Goal: Share content: Share content

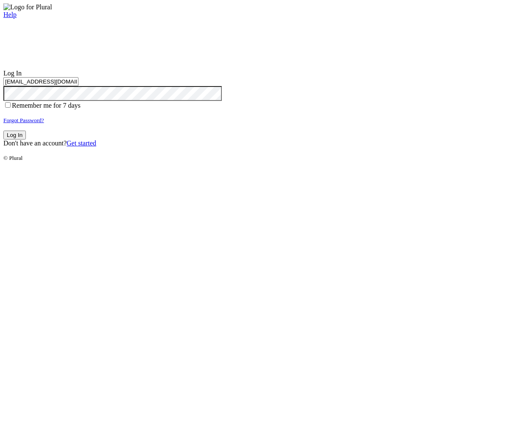
type input "test-1757372636-3@civiceagle.com"
click at [26, 139] on button "Log In" at bounding box center [14, 135] width 22 height 9
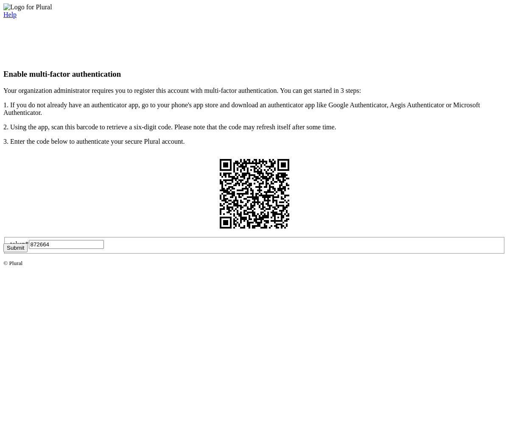
type input "872664"
click at [28, 252] on button "Submit" at bounding box center [15, 247] width 24 height 9
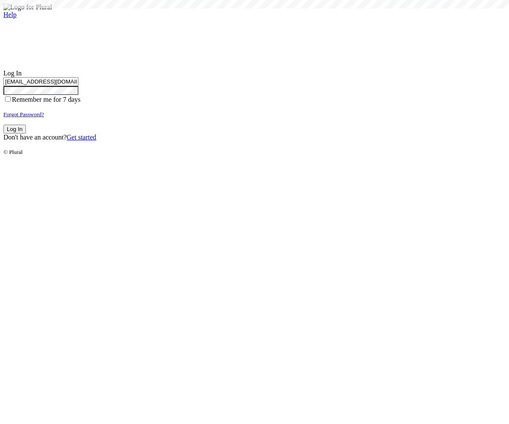
type input "test-1757372636-3@civiceagle.com"
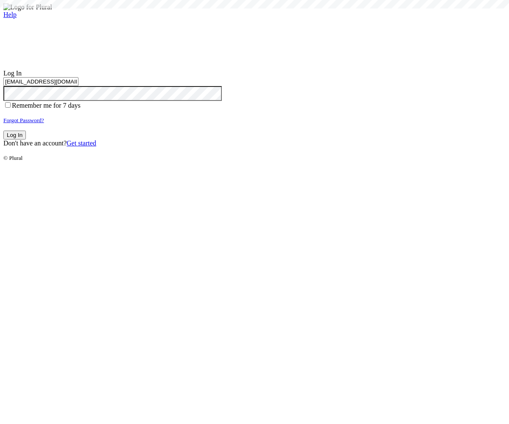
click at [26, 139] on button "Log In" at bounding box center [14, 135] width 22 height 9
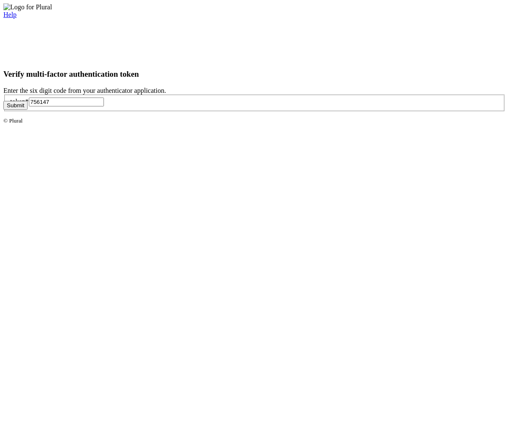
type input "756147"
click at [28, 110] on button "Submit" at bounding box center [15, 105] width 24 height 9
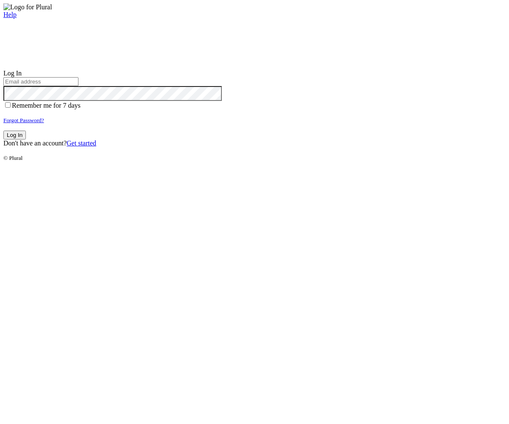
click at [44, 123] on small "Forgot Password?" at bounding box center [23, 120] width 41 height 6
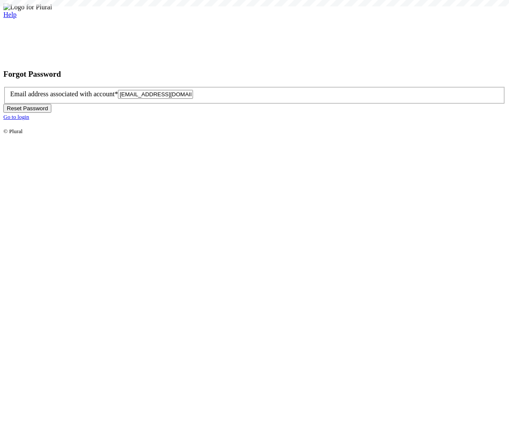
type input "test-1757372642-6@civiceagle.com"
click at [51, 113] on button "Reset Password" at bounding box center [27, 108] width 48 height 9
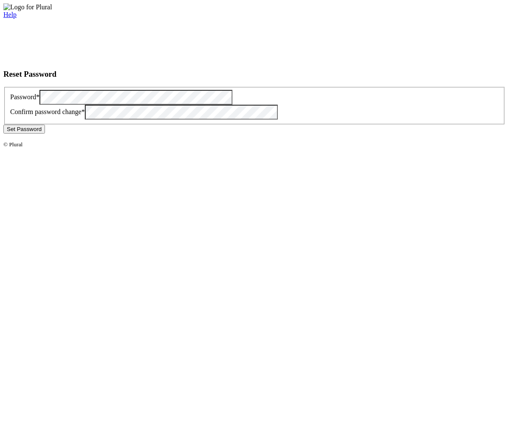
click at [45, 133] on button "Set Password" at bounding box center [24, 129] width 42 height 9
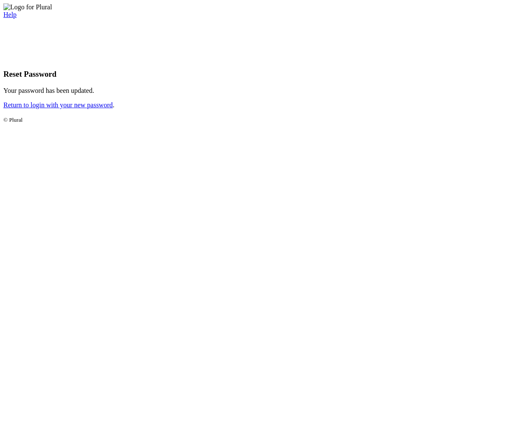
click at [113, 108] on link "Return to login with your new password" at bounding box center [57, 104] width 109 height 7
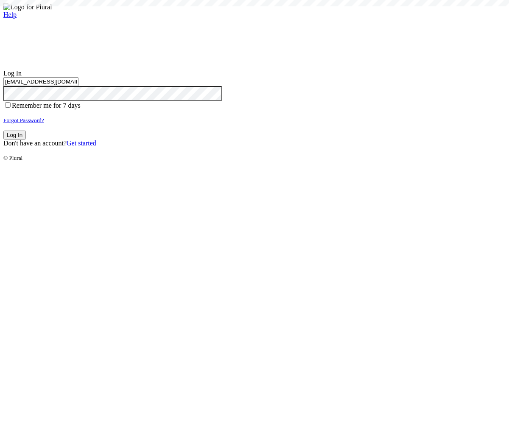
type input "[EMAIL_ADDRESS][DOMAIN_NAME]"
click at [26, 139] on button "Log In" at bounding box center [14, 135] width 22 height 9
type input "[EMAIL_ADDRESS][DOMAIN_NAME]"
click at [26, 139] on button "Log In" at bounding box center [14, 135] width 22 height 9
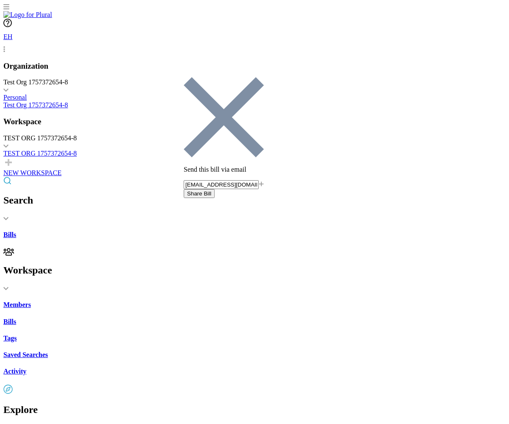
type input "share-email-test@civiceagle-test.com"
click at [214, 189] on button "Share Bill" at bounding box center [199, 193] width 31 height 9
